Goal: Task Accomplishment & Management: Use online tool/utility

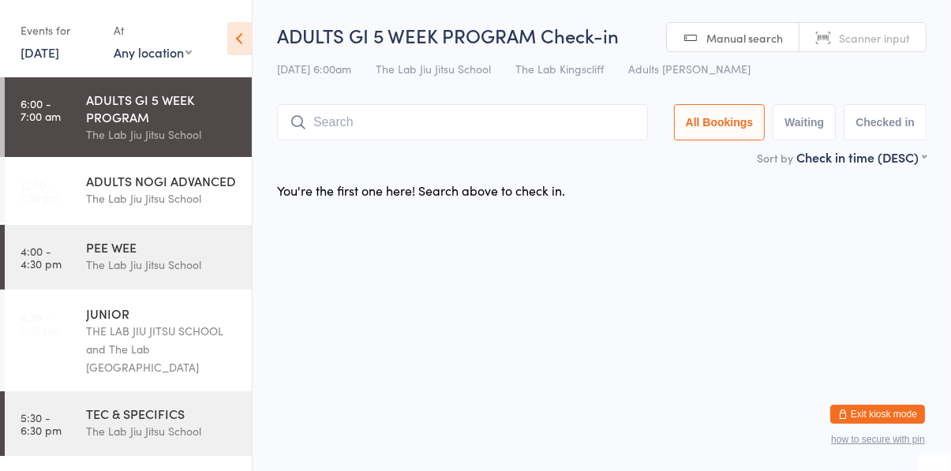
click at [330, 120] on input "search" at bounding box center [462, 122] width 371 height 36
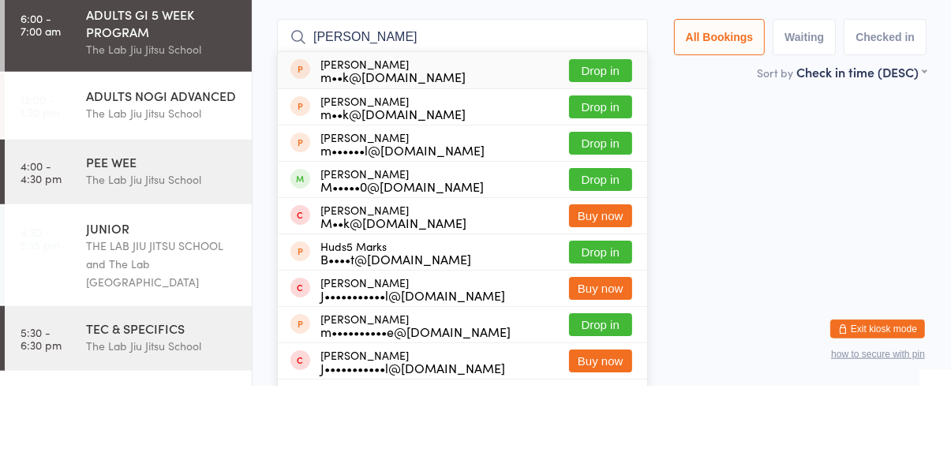
type input "Mark b"
click at [616, 267] on button "Drop in" at bounding box center [600, 264] width 63 height 23
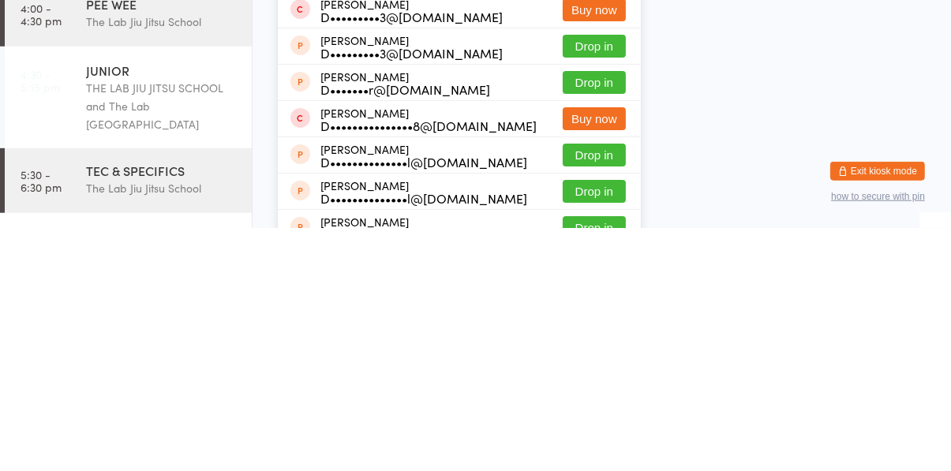
scroll to position [121, 0]
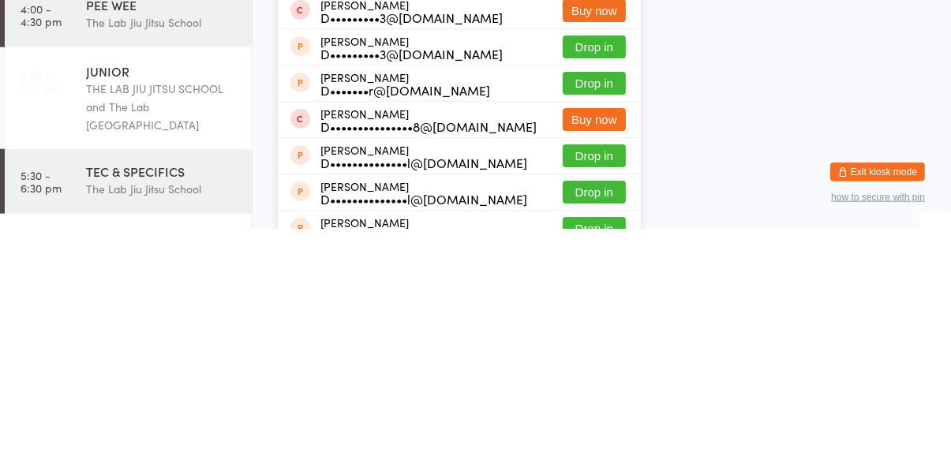
type input "Daniel"
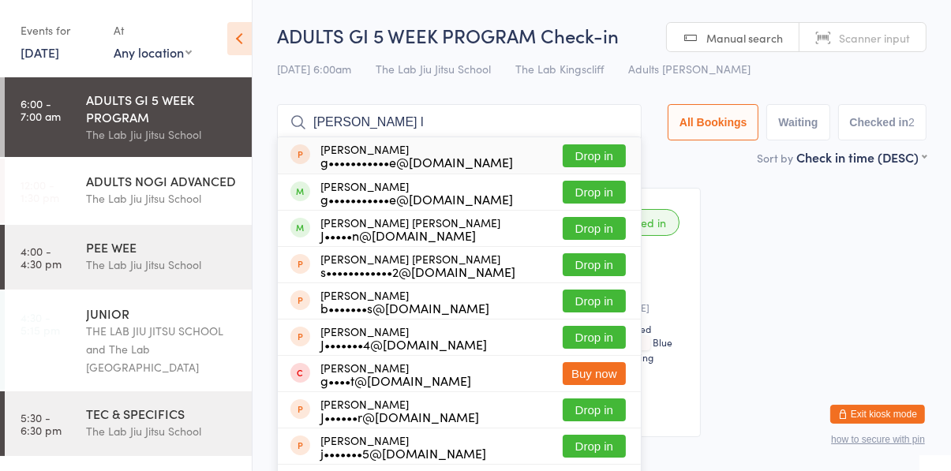
type input "Jackson l"
click at [600, 232] on button "Drop in" at bounding box center [594, 228] width 63 height 23
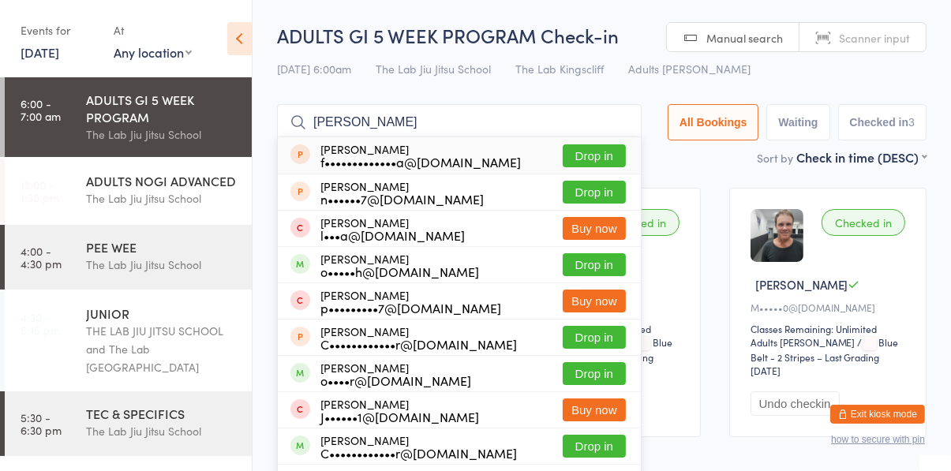
type input "Oliver b"
click at [603, 271] on button "Drop in" at bounding box center [594, 264] width 63 height 23
